Goal: Information Seeking & Learning: Learn about a topic

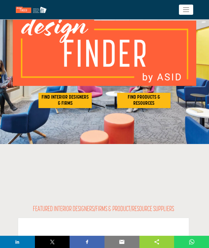
scroll to position [36, 0]
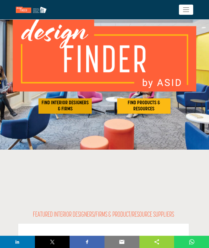
click at [55, 103] on h2 "FIND INTERIOR DESIGNERS & FIRMS" at bounding box center [65, 106] width 50 height 12
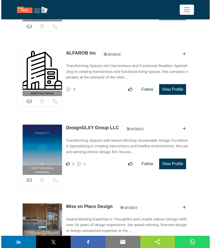
scroll to position [250, 0]
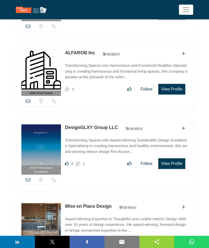
click at [173, 88] on button "View Profile" at bounding box center [171, 89] width 27 height 11
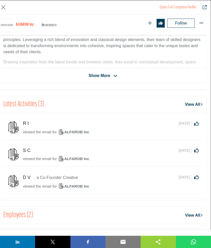
scroll to position [145, 0]
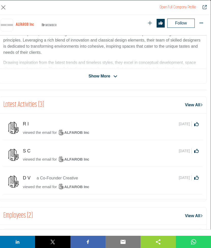
click at [13, 126] on img "Company Data Modal" at bounding box center [13, 127] width 13 height 13
click at [26, 102] on h2 "Latest Activities (3)" at bounding box center [23, 104] width 41 height 9
click at [188, 103] on link "View All" at bounding box center [194, 105] width 18 height 6
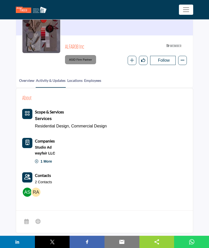
scroll to position [47, 0]
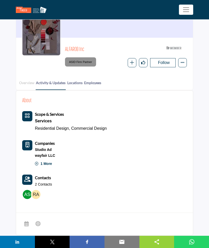
click at [29, 82] on link "Overview" at bounding box center [27, 84] width 16 height 9
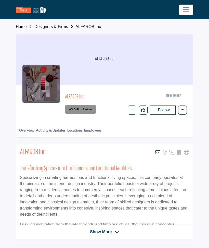
scroll to position [139, 0]
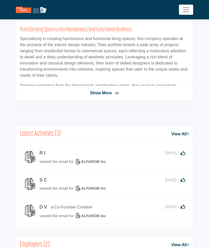
click at [100, 93] on span "Show More" at bounding box center [101, 93] width 22 height 6
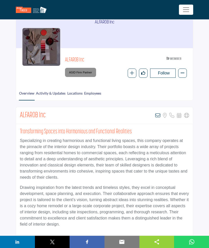
scroll to position [0, 0]
click at [79, 93] on link "Locations" at bounding box center [75, 94] width 16 height 9
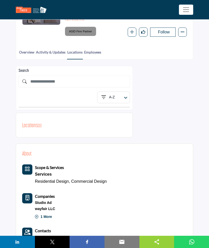
scroll to position [77, 0]
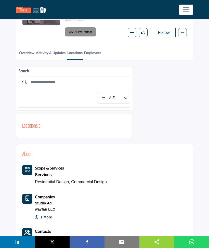
click at [32, 123] on h2 "Locations ( 0 )" at bounding box center [31, 126] width 19 height 9
